Goal: Task Accomplishment & Management: Manage account settings

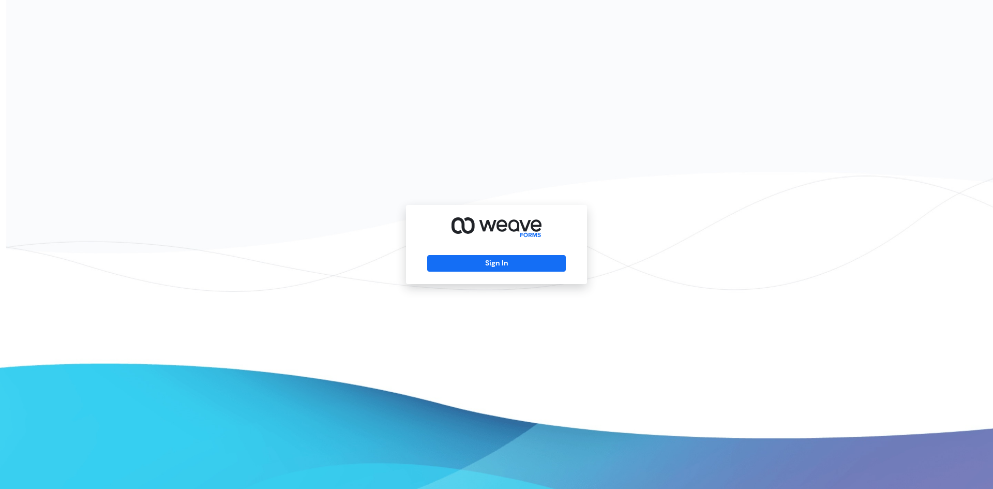
click at [481, 260] on button "Sign In" at bounding box center [496, 263] width 138 height 17
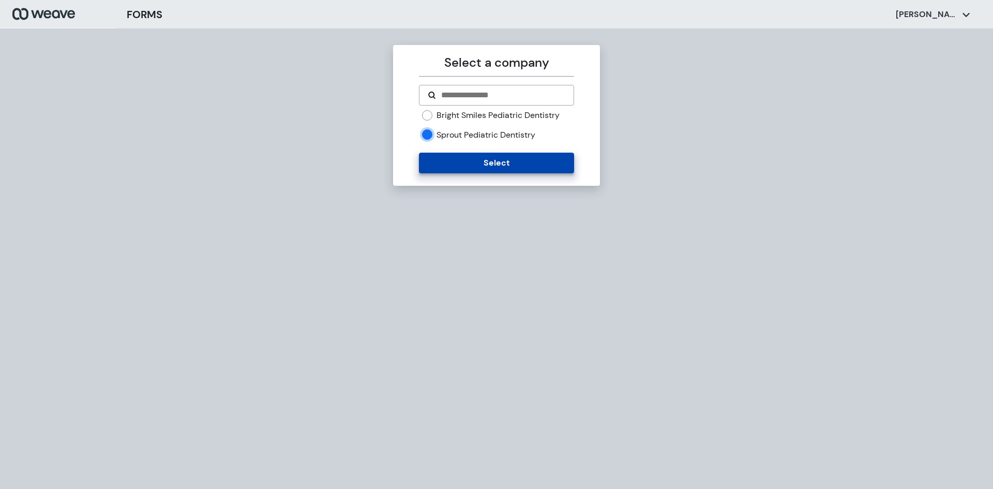
click at [503, 166] on button "Select" at bounding box center [496, 163] width 155 height 21
